Goal: Task Accomplishment & Management: Use online tool/utility

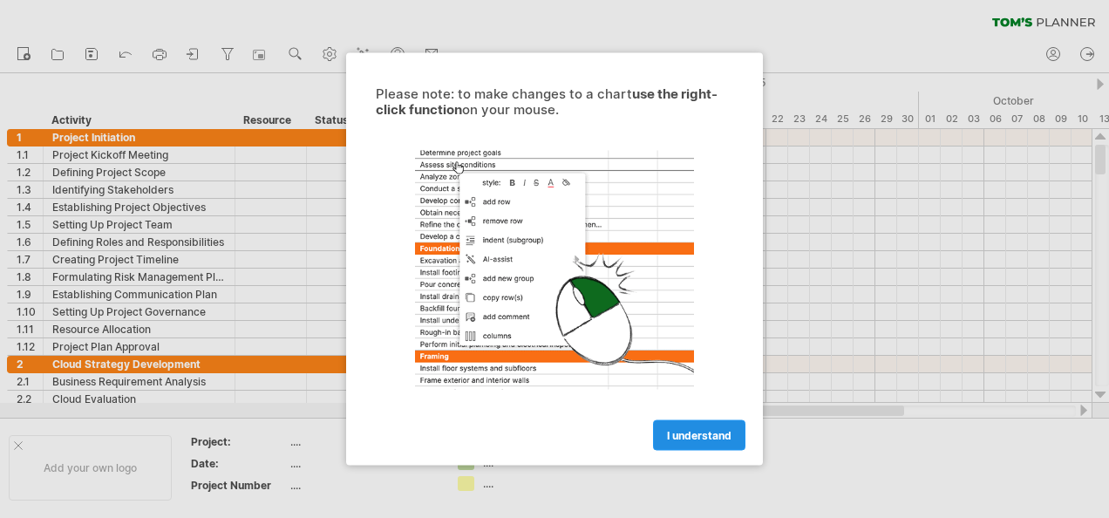
click at [705, 432] on span "I understand" at bounding box center [699, 435] width 65 height 13
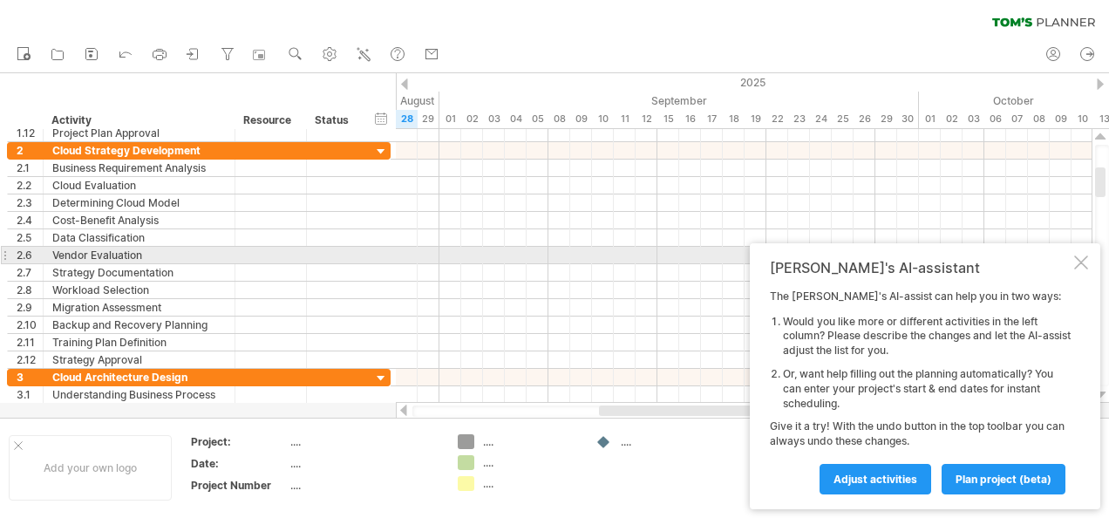
click at [1080, 259] on div at bounding box center [1081, 262] width 14 height 14
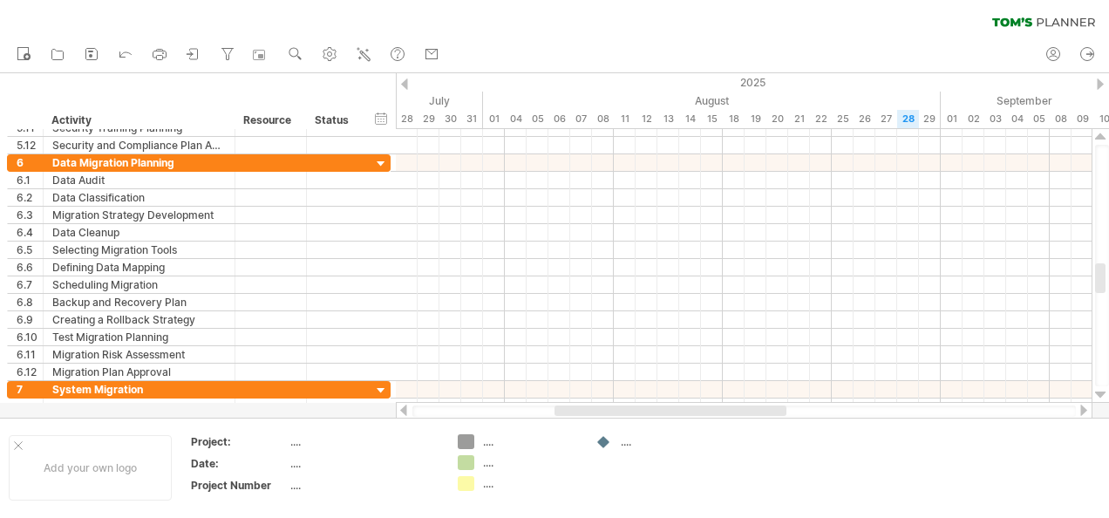
drag, startPoint x: 230, startPoint y: 52, endPoint x: 211, endPoint y: 37, distance: 24.8
click at [211, 37] on ul "new open" at bounding box center [227, 55] width 439 height 37
click at [190, 51] on icon at bounding box center [193, 53] width 17 height 17
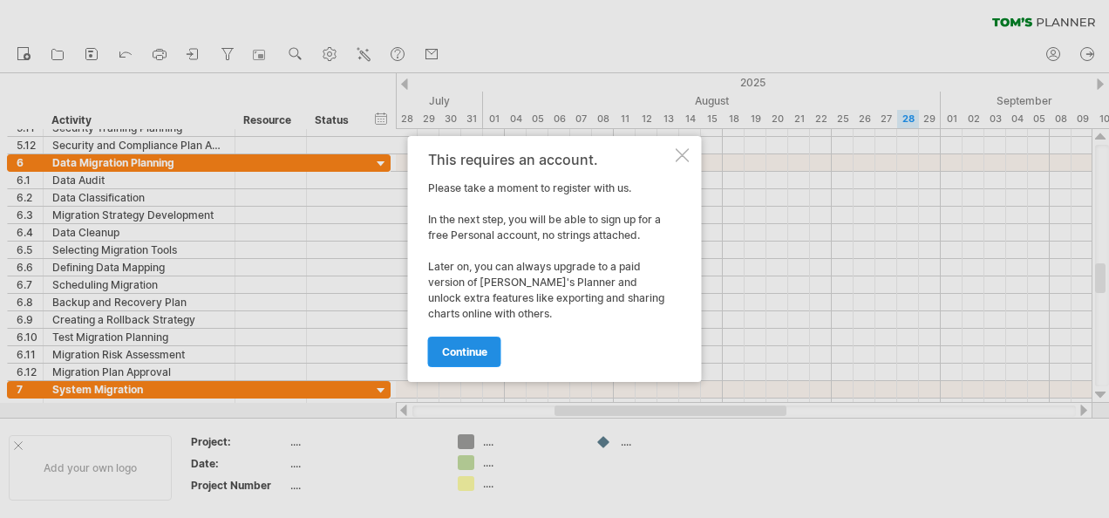
click at [455, 364] on link "continue" at bounding box center [464, 352] width 73 height 31
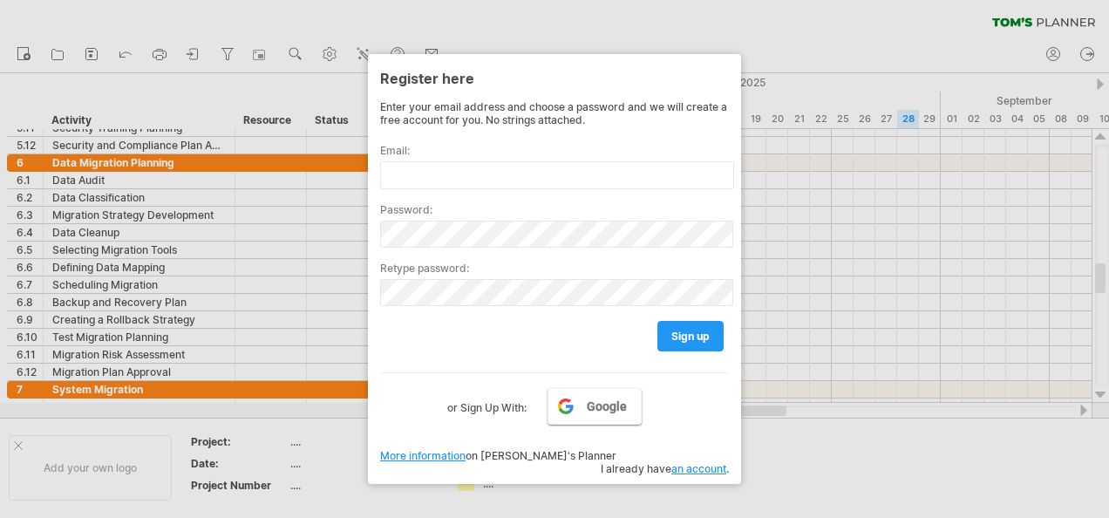
click at [604, 408] on link "Google" at bounding box center [595, 406] width 94 height 37
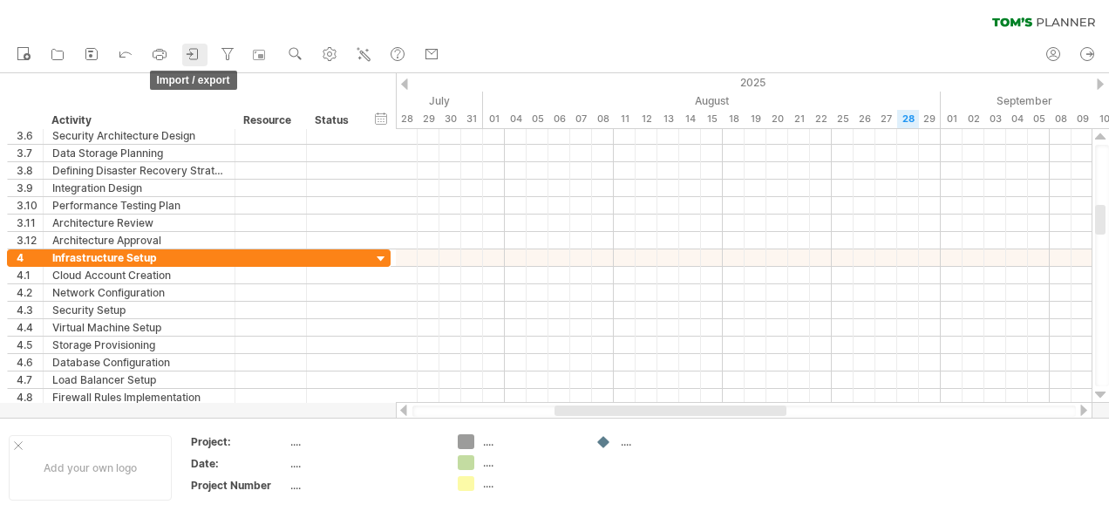
click at [204, 59] on link "import / export" at bounding box center [194, 55] width 25 height 23
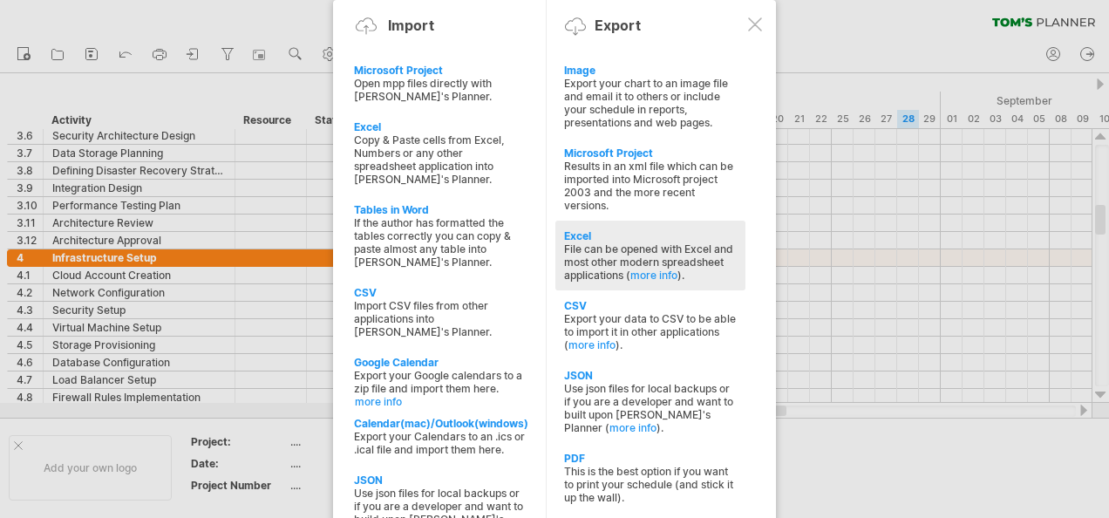
click at [614, 242] on div "File can be opened with Excel and most other modern spreadsheet applications ( …" at bounding box center [650, 261] width 173 height 39
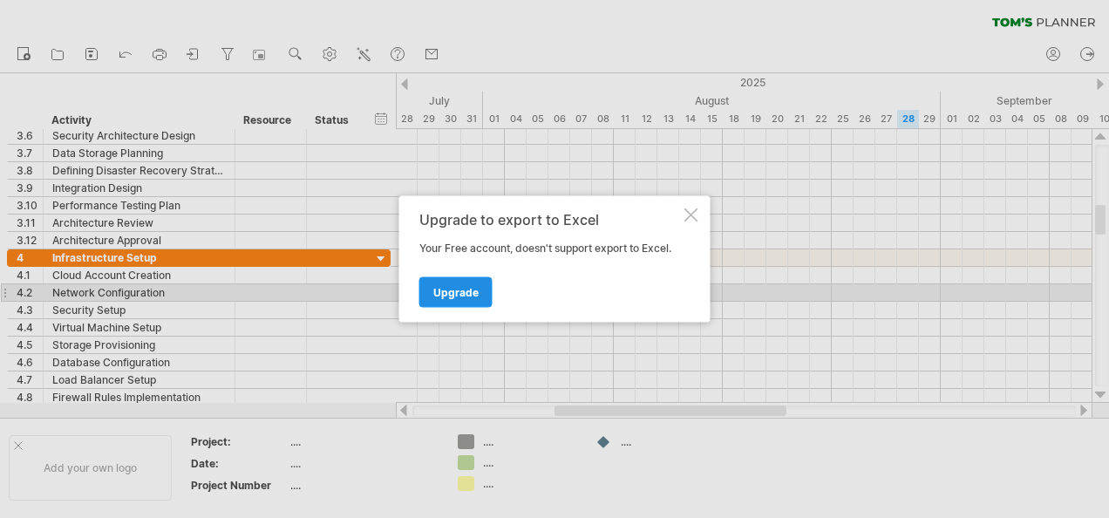
click at [460, 288] on span "Upgrade" at bounding box center [455, 292] width 45 height 13
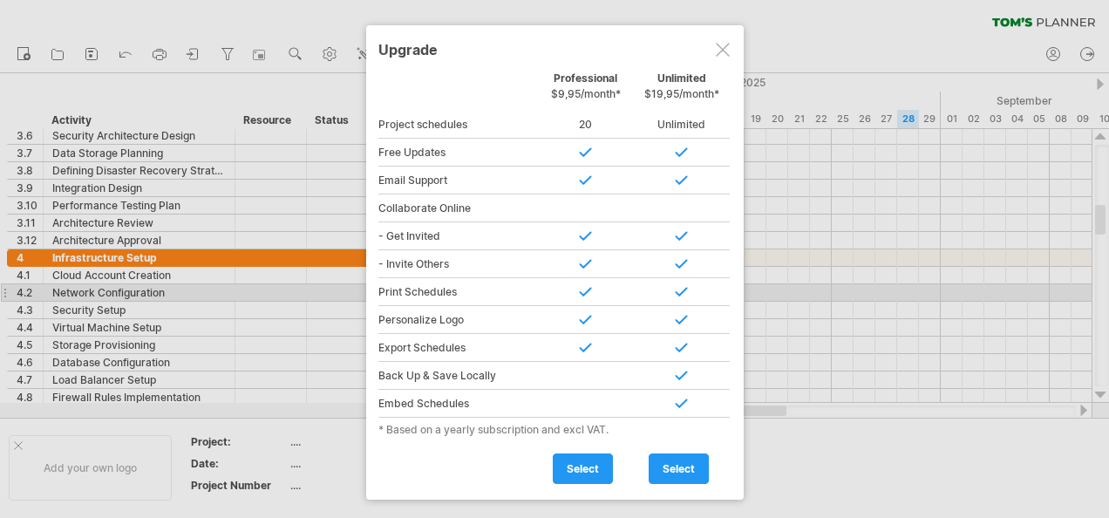
click at [721, 47] on div at bounding box center [723, 50] width 14 height 14
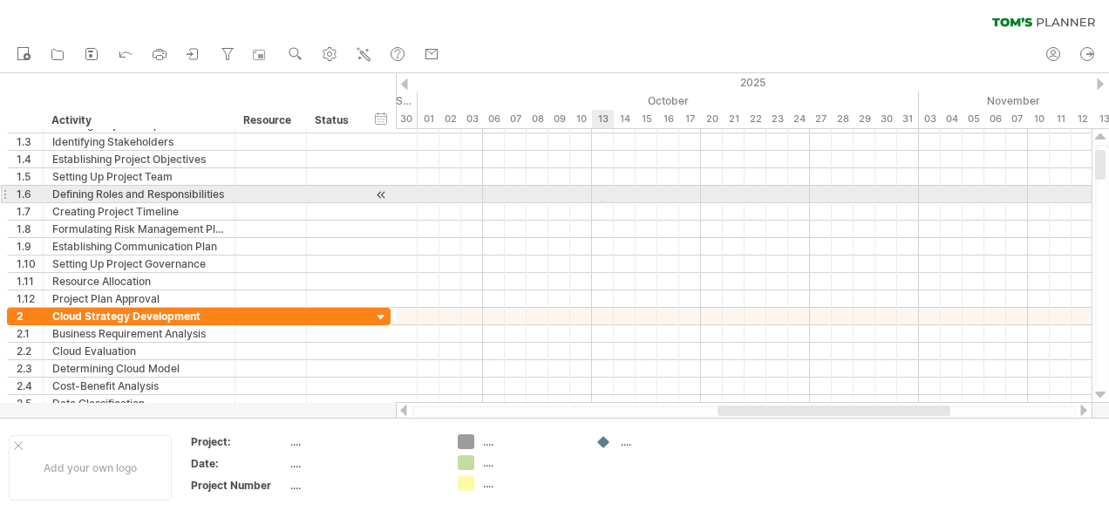
drag, startPoint x: 1092, startPoint y: 31, endPoint x: 603, endPoint y: 201, distance: 517.9
click at [603, 201] on div at bounding box center [744, 212] width 696 height 192
